Goal: Find specific page/section: Find specific page/section

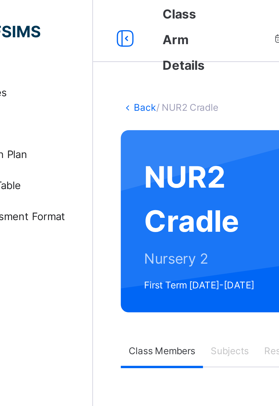
click at [80, 16] on icon at bounding box center [80, 14] width 10 height 10
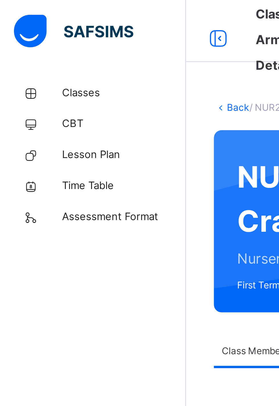
click at [80, 14] on icon at bounding box center [80, 14] width 10 height 10
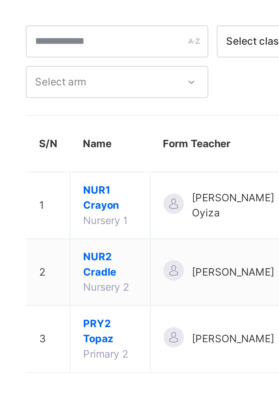
click at [108, 117] on span "NUR2 Cradle" at bounding box center [107, 117] width 18 height 10
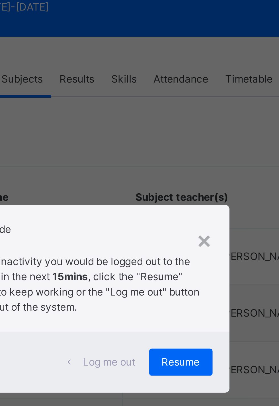
click at [183, 189] on div "×" at bounding box center [179, 183] width 5 height 12
